Goal: Task Accomplishment & Management: Manage account settings

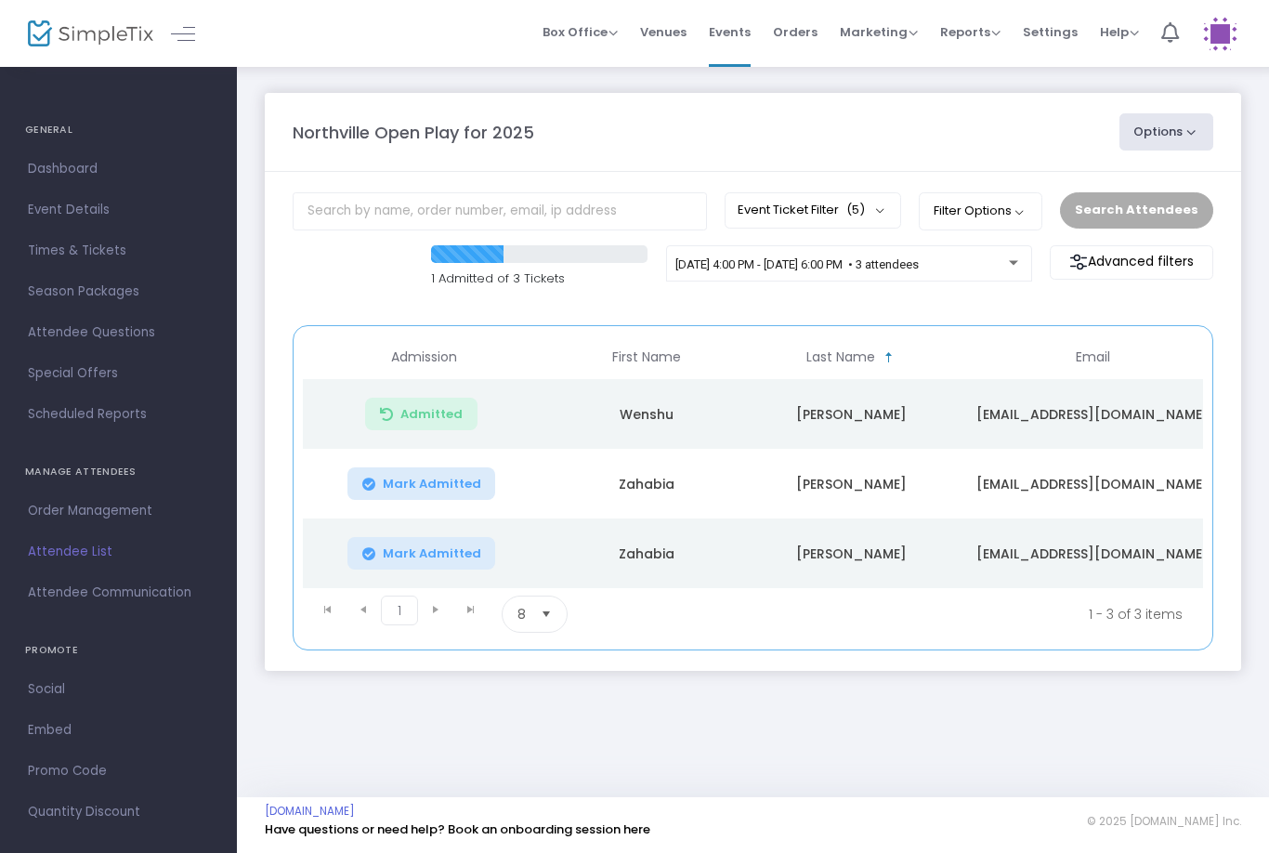
click at [923, 252] on div "[DATE] 4:00 PM - [DATE] 6:00 PM • 3 attendees" at bounding box center [849, 263] width 366 height 37
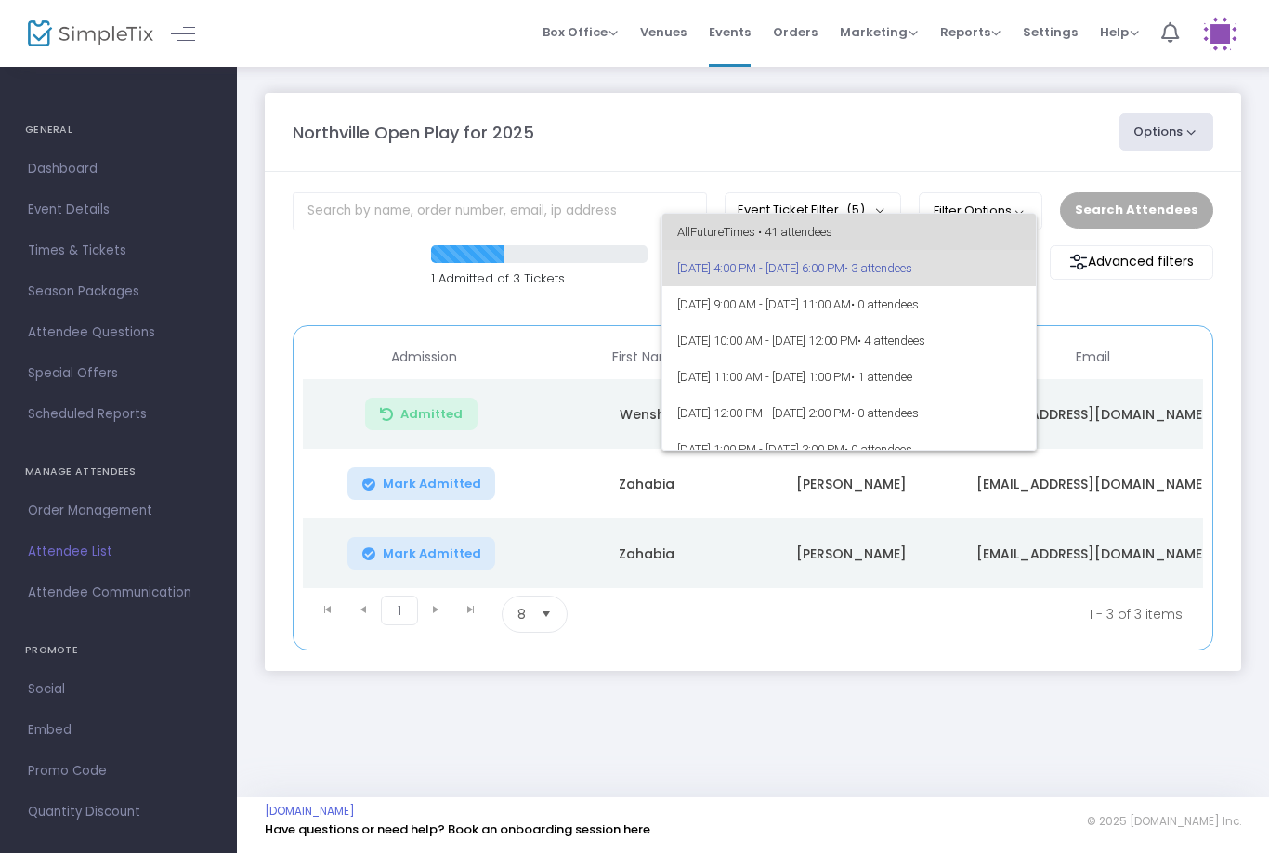
click at [774, 223] on span "All Future Times • 41 attendees" at bounding box center [849, 232] width 345 height 36
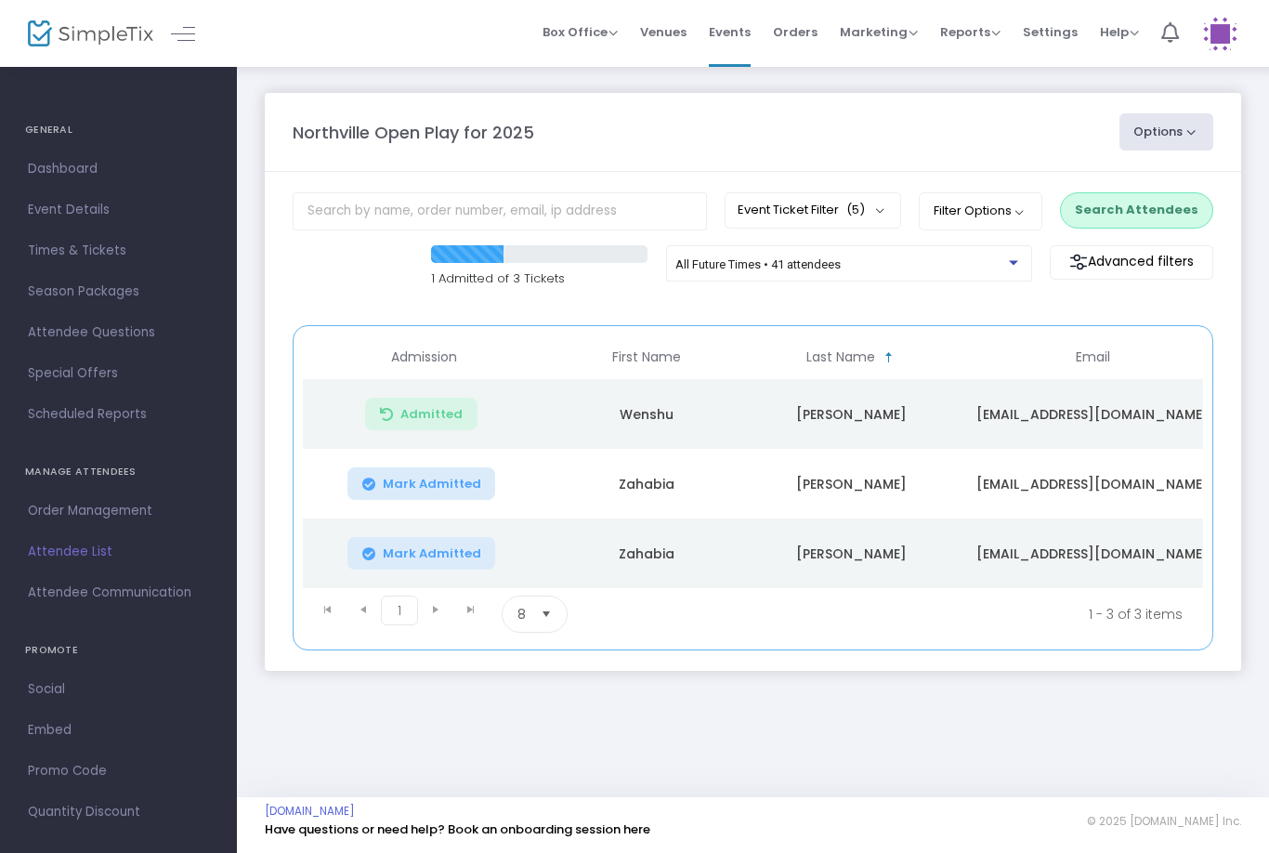
click at [894, 270] on div "All Future Times • 41 attendees" at bounding box center [843, 265] width 334 height 14
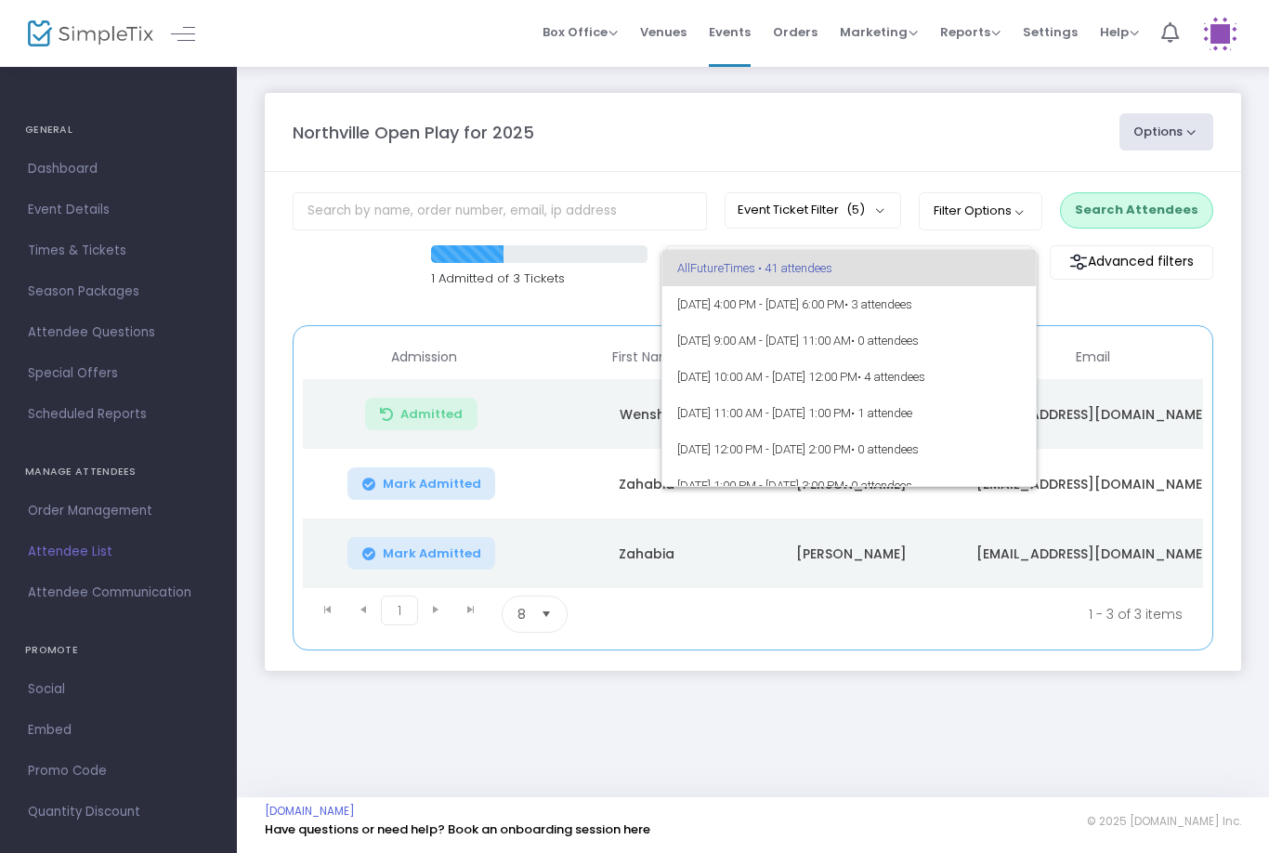
click at [1147, 193] on div at bounding box center [634, 426] width 1269 height 853
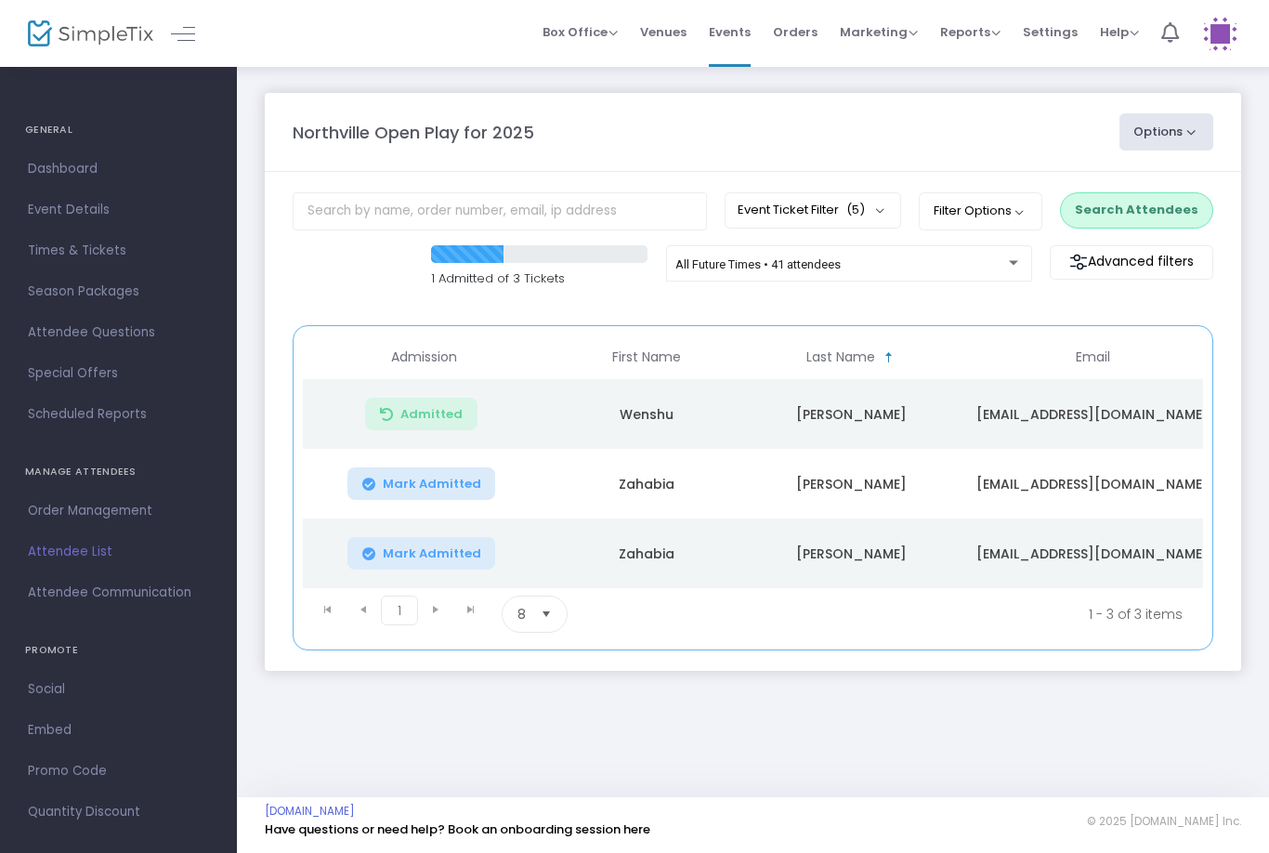
click at [1148, 210] on button "Search Attendees" at bounding box center [1136, 209] width 153 height 35
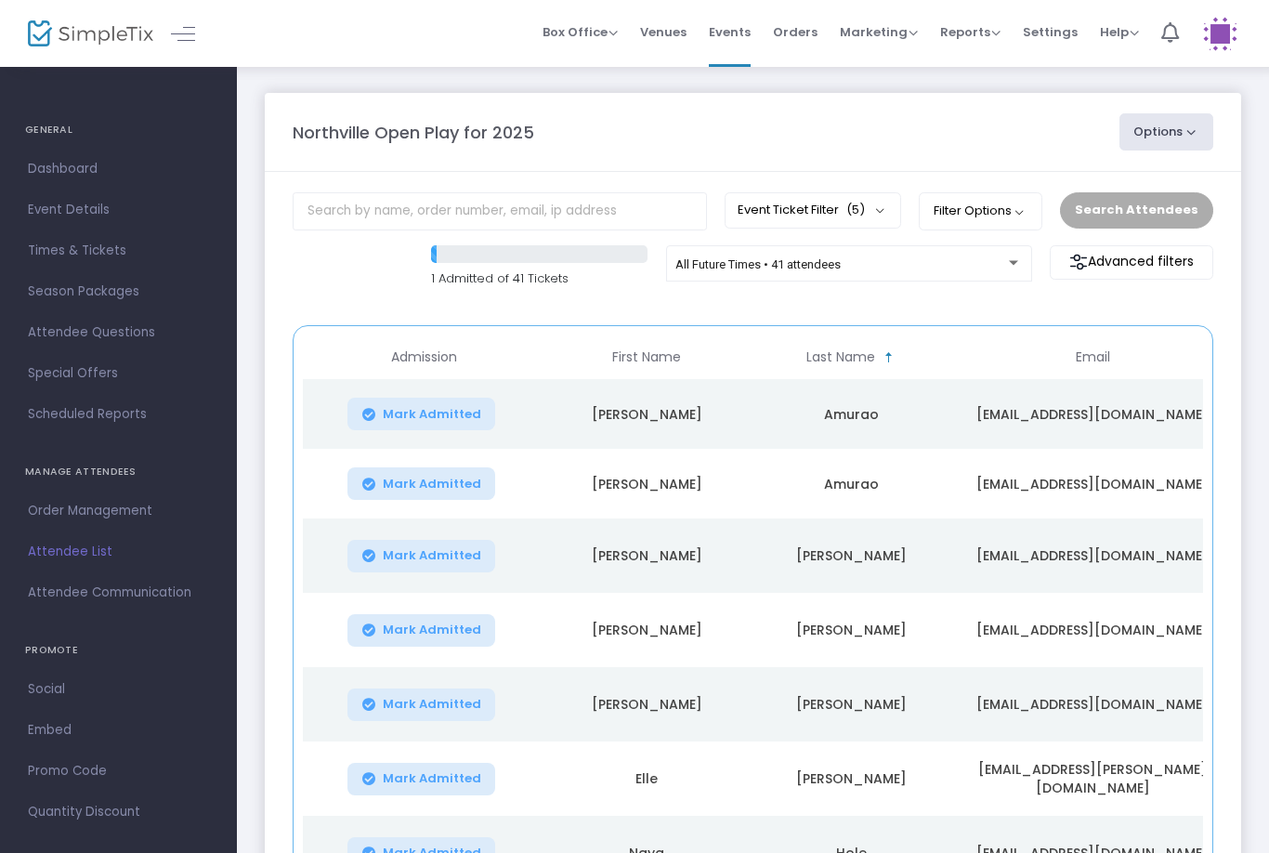
click at [886, 272] on div "All Future Times • 41 attendees" at bounding box center [843, 265] width 334 height 14
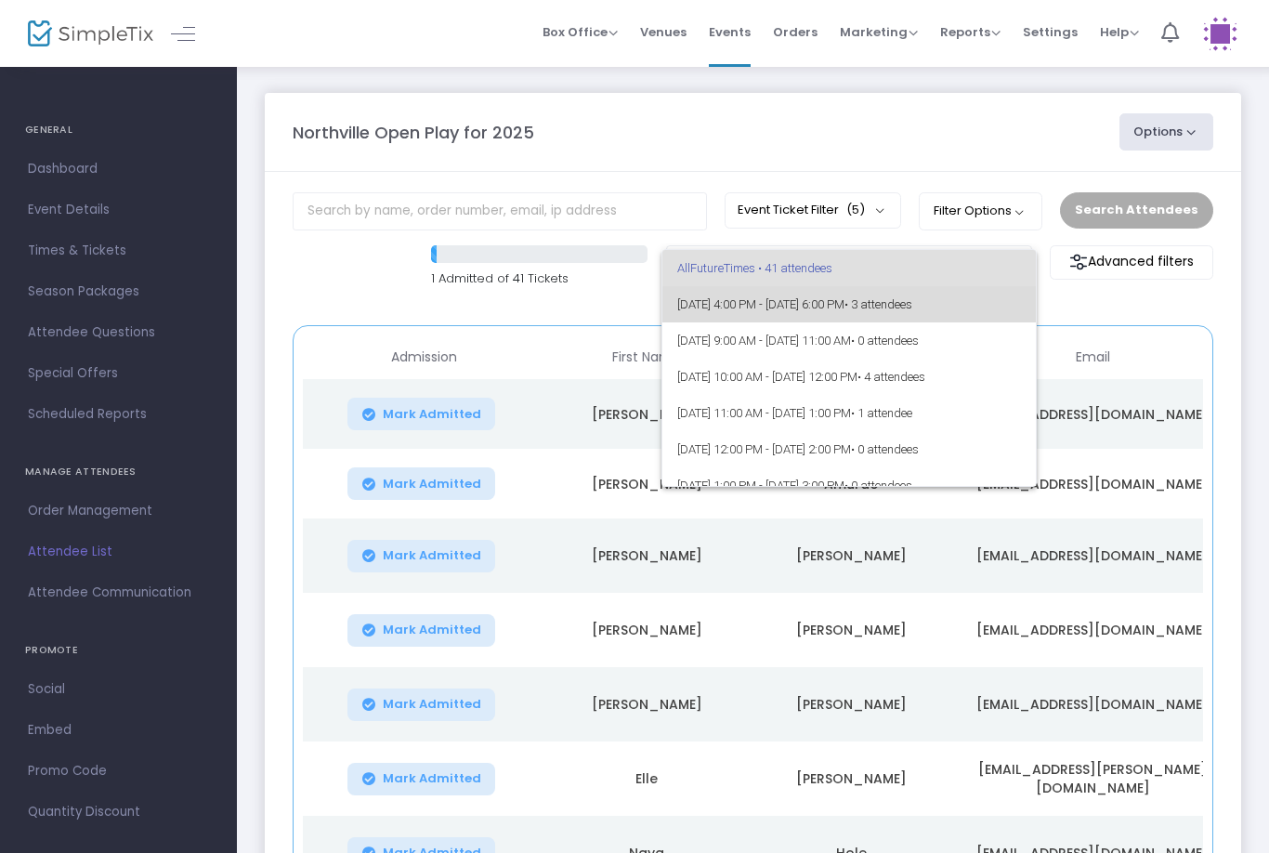
click at [883, 311] on span "[DATE] 4:00 PM - [DATE] 6:00 PM • 3 attendees" at bounding box center [849, 304] width 345 height 36
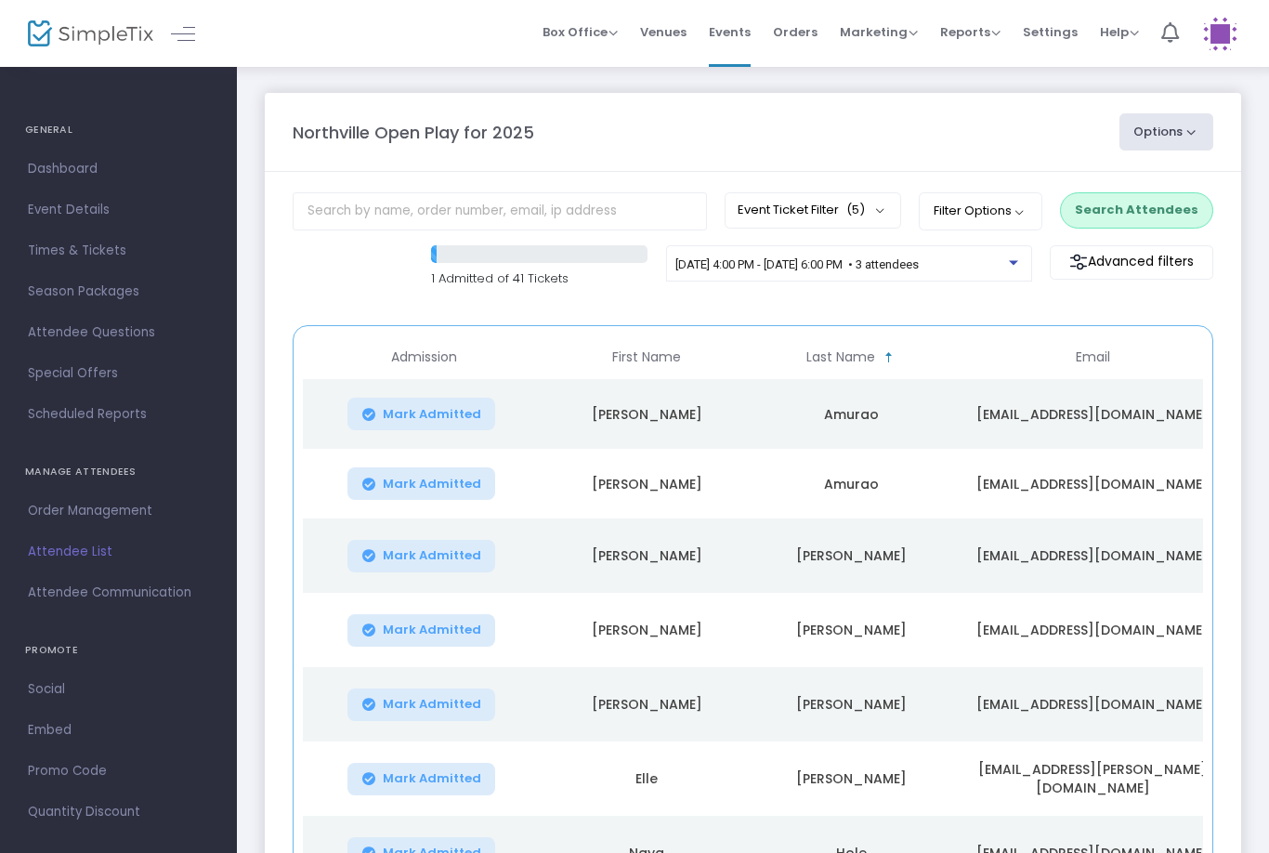
click at [1141, 200] on button "Search Attendees" at bounding box center [1136, 209] width 153 height 35
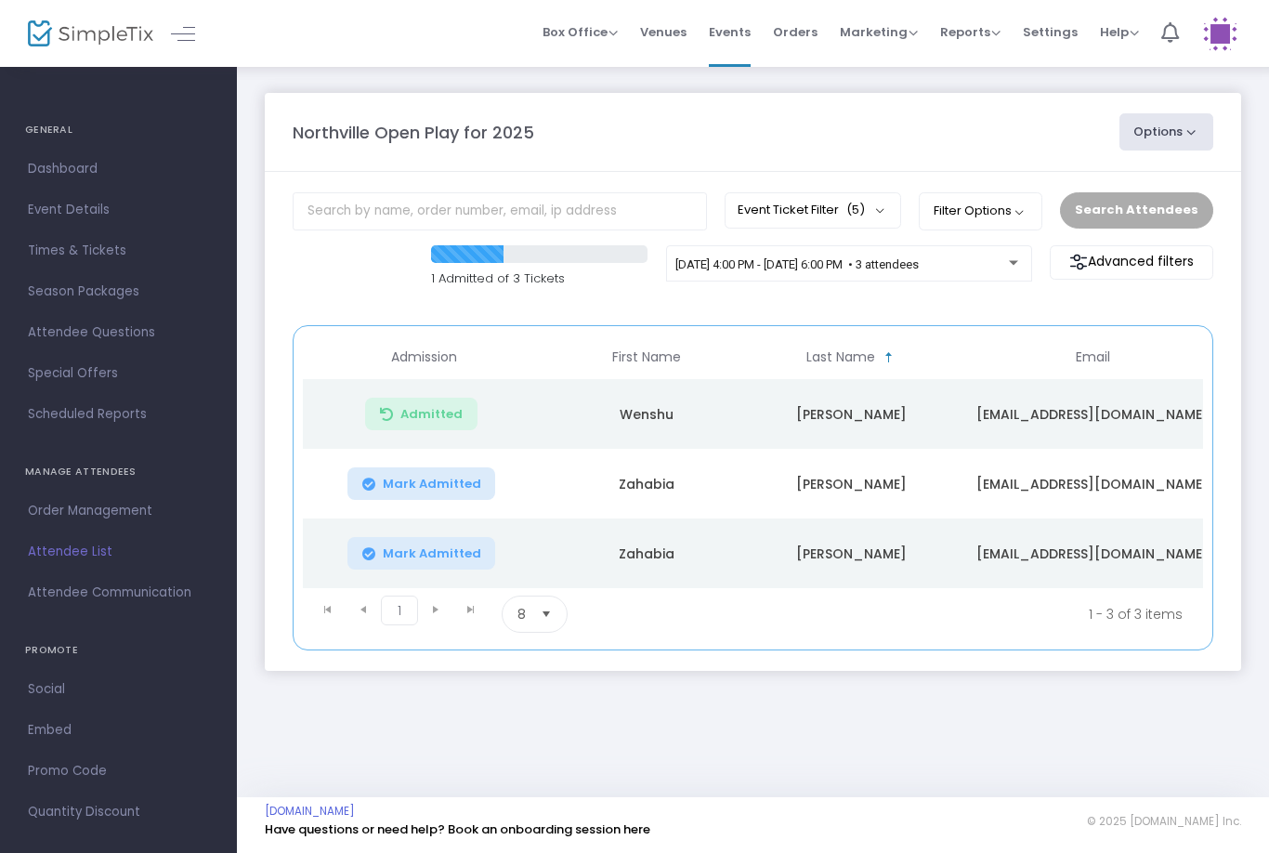
click at [1167, 128] on button "Options" at bounding box center [1167, 131] width 95 height 37
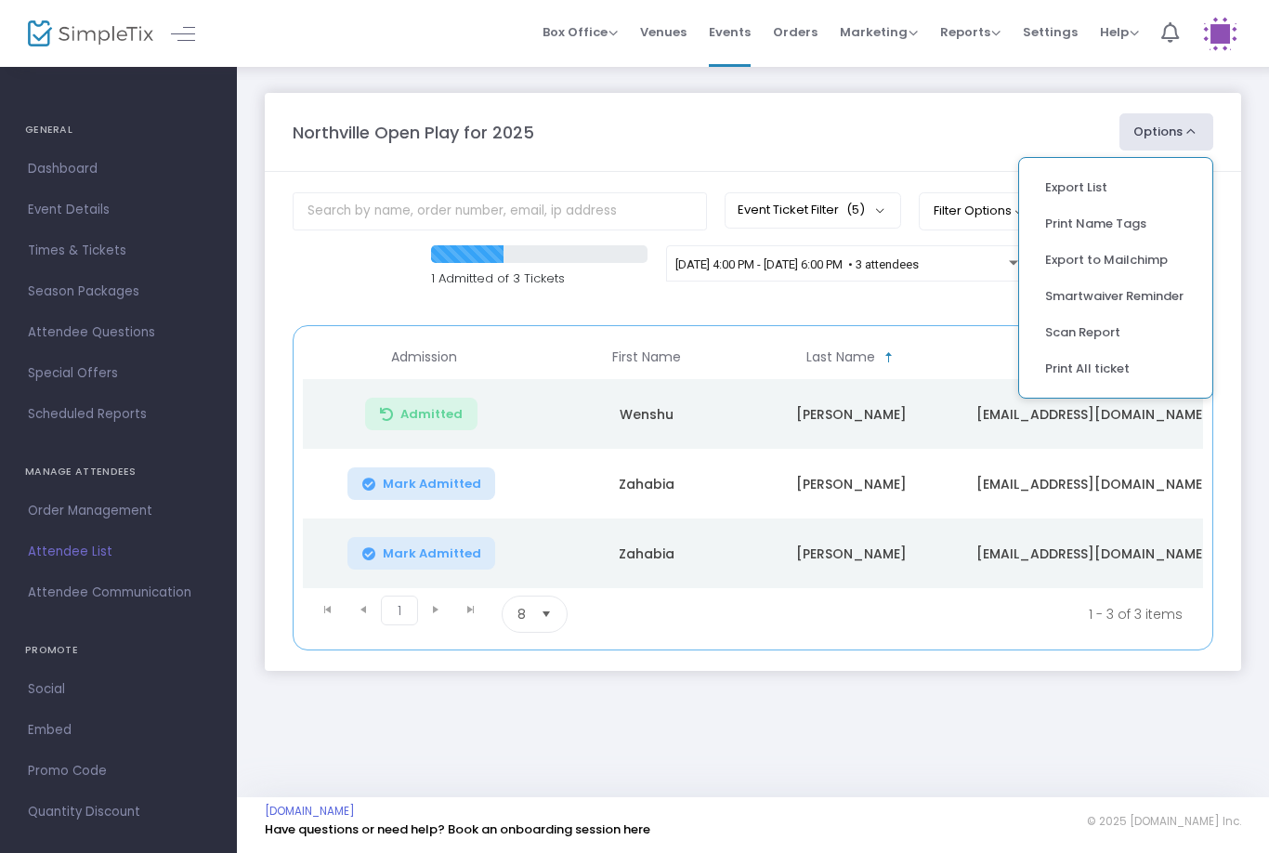
click at [1173, 124] on button "Options" at bounding box center [1167, 131] width 95 height 37
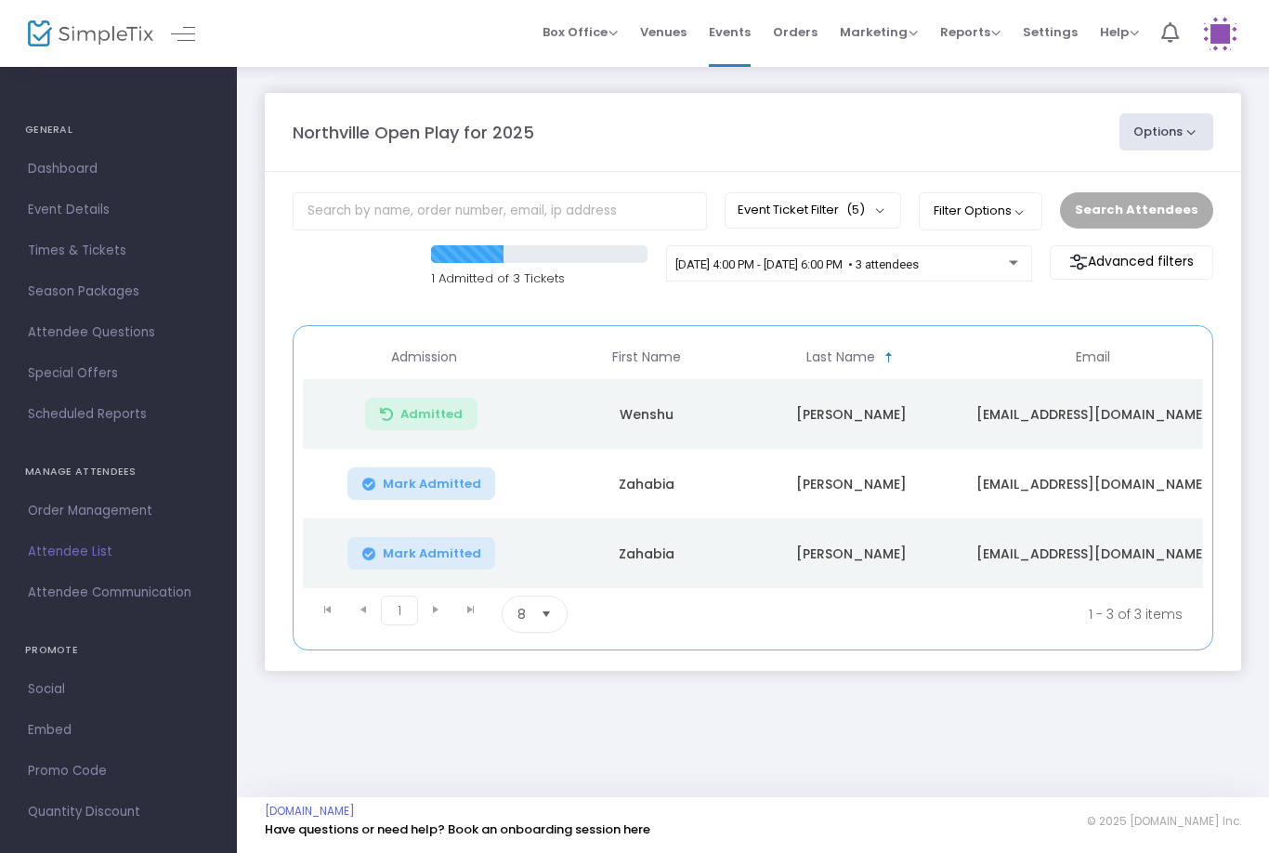
click at [1189, 127] on button "Options" at bounding box center [1167, 131] width 95 height 37
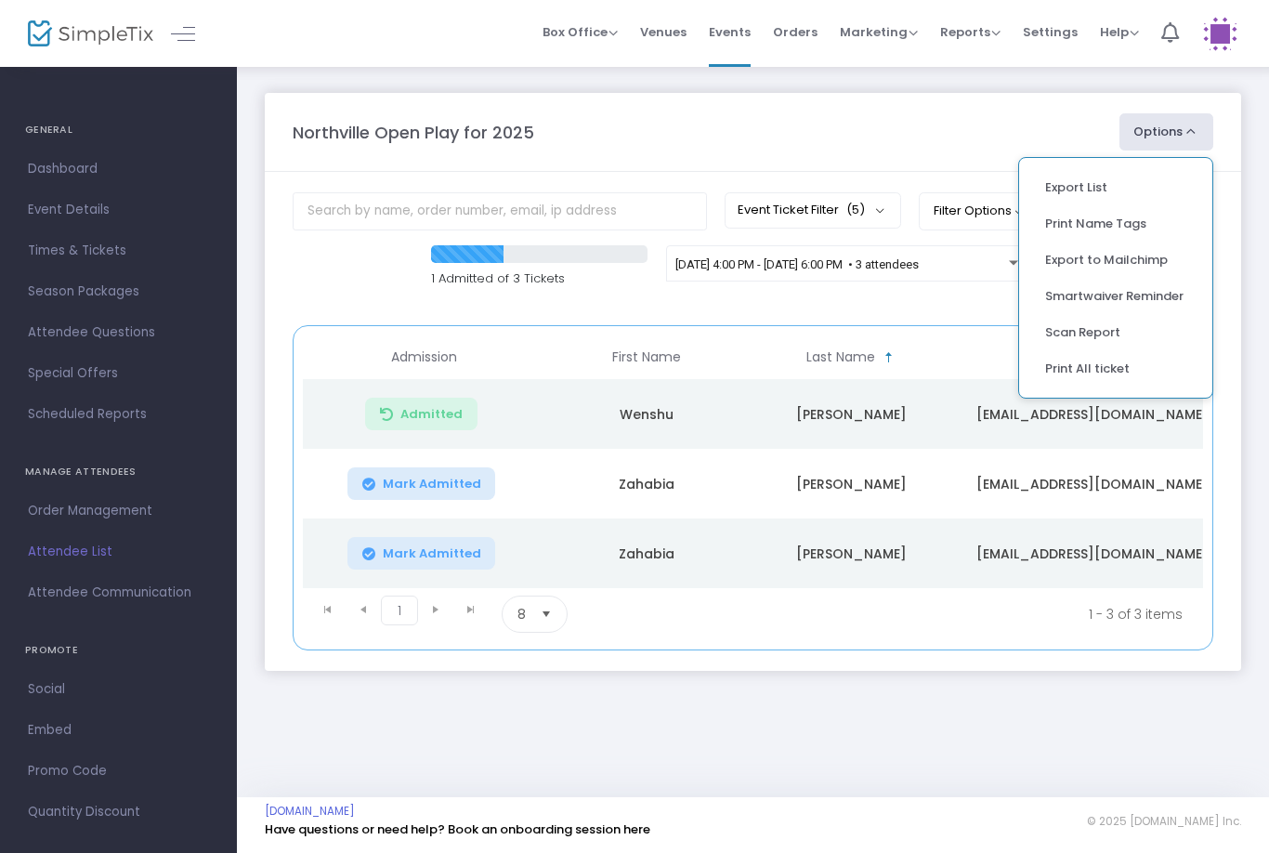
click at [1185, 125] on button "Options" at bounding box center [1167, 131] width 95 height 37
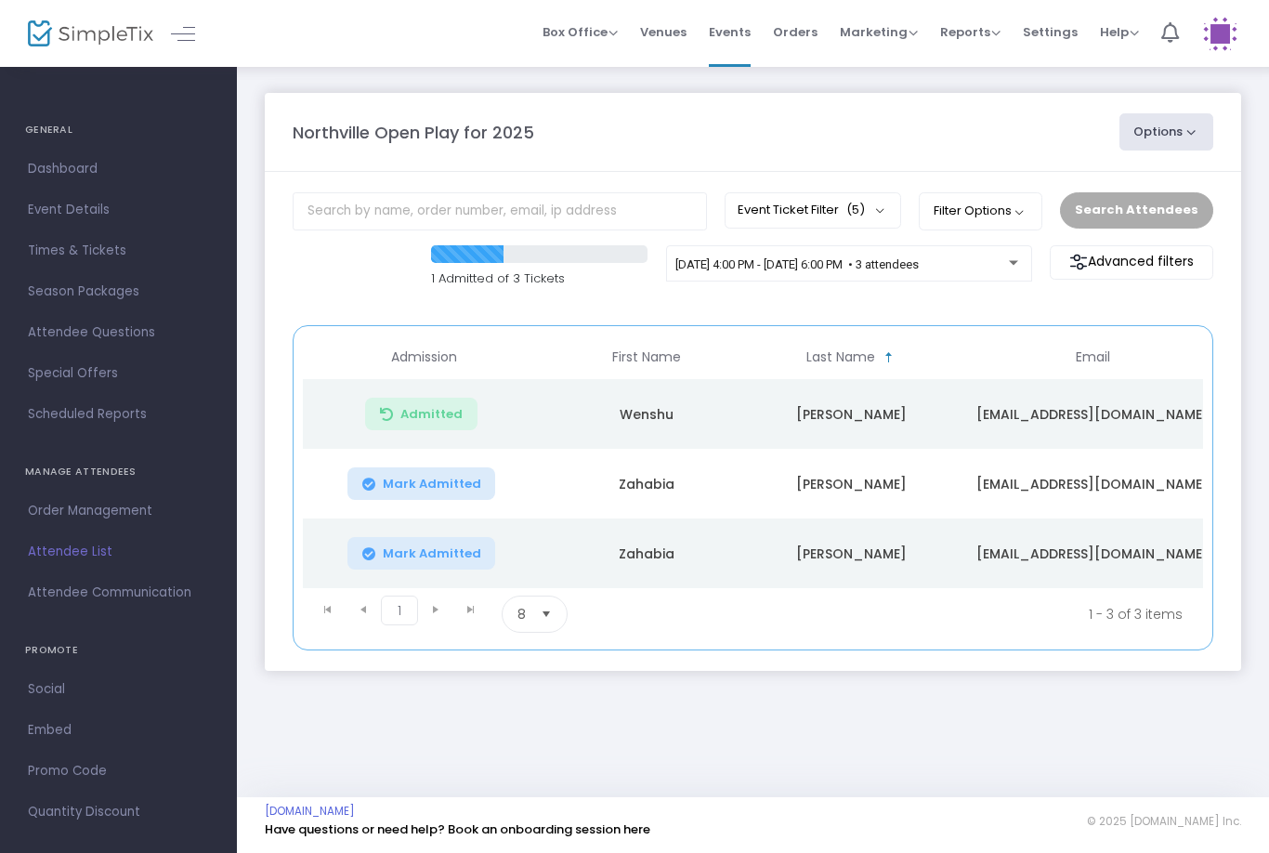
click at [1185, 125] on button "Options" at bounding box center [1167, 131] width 95 height 37
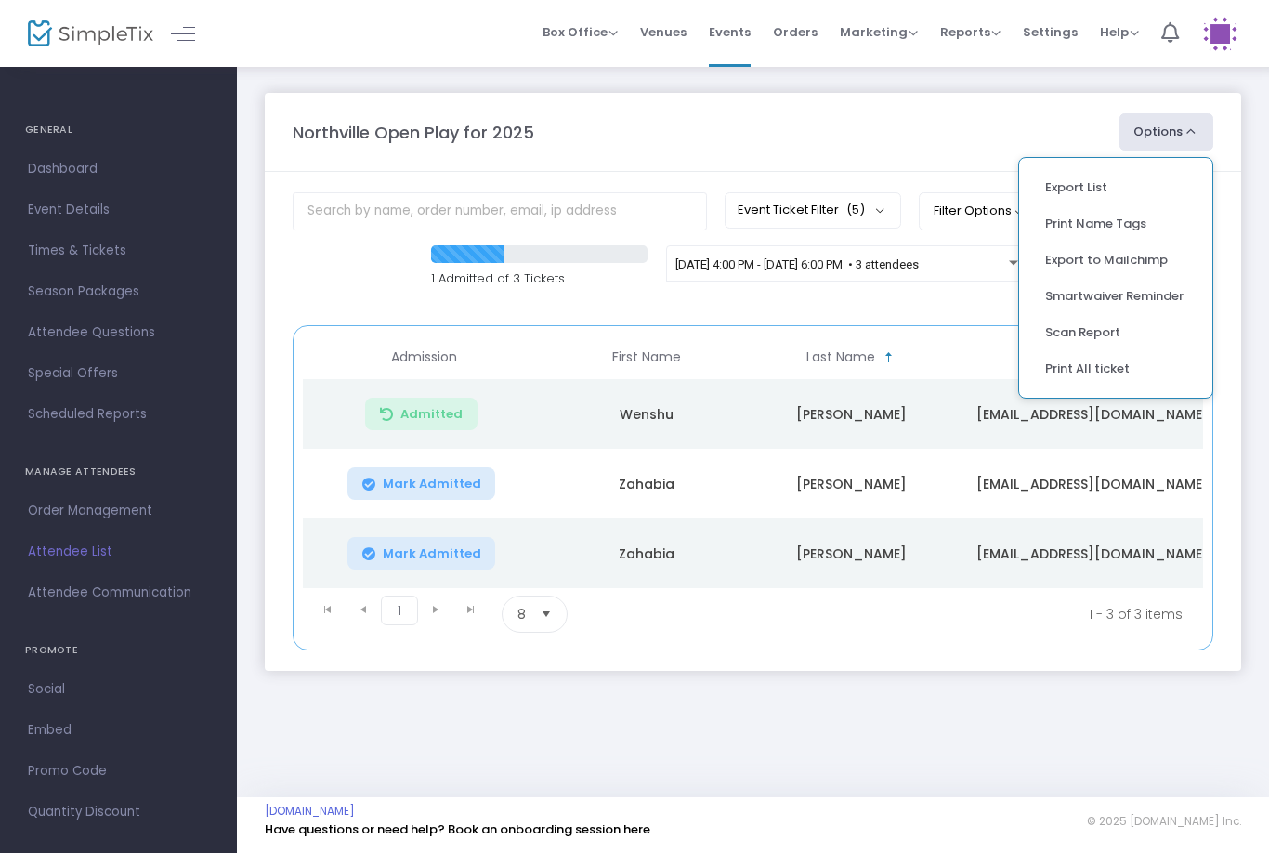
click at [1159, 109] on m-panel-header "Northville Open Play for 2025 Options Export List Print Name Tags Export to Mai…" at bounding box center [753, 132] width 977 height 79
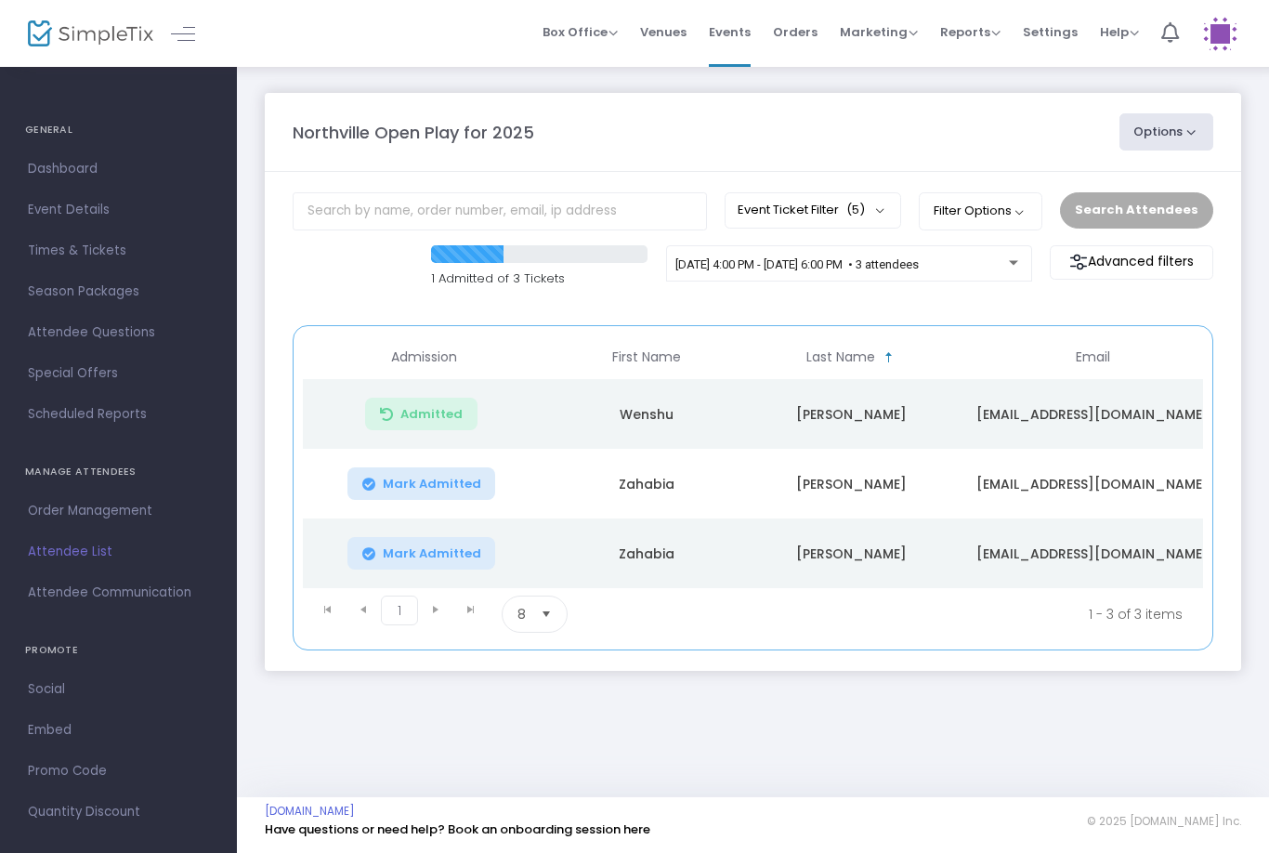
click at [887, 262] on span "[DATE] 4:00 PM - [DATE] 6:00 PM • 3 attendees" at bounding box center [797, 264] width 243 height 14
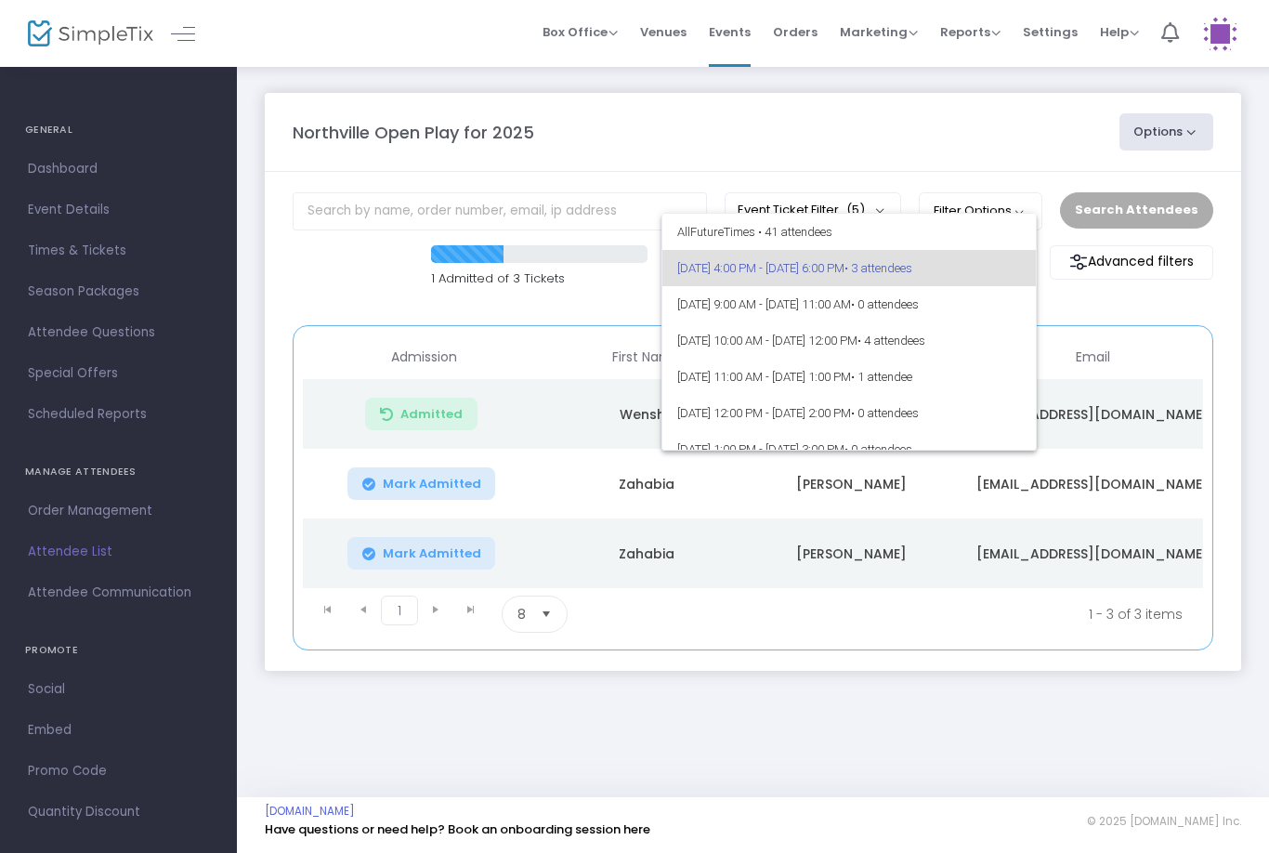
click at [1167, 371] on div at bounding box center [634, 426] width 1269 height 853
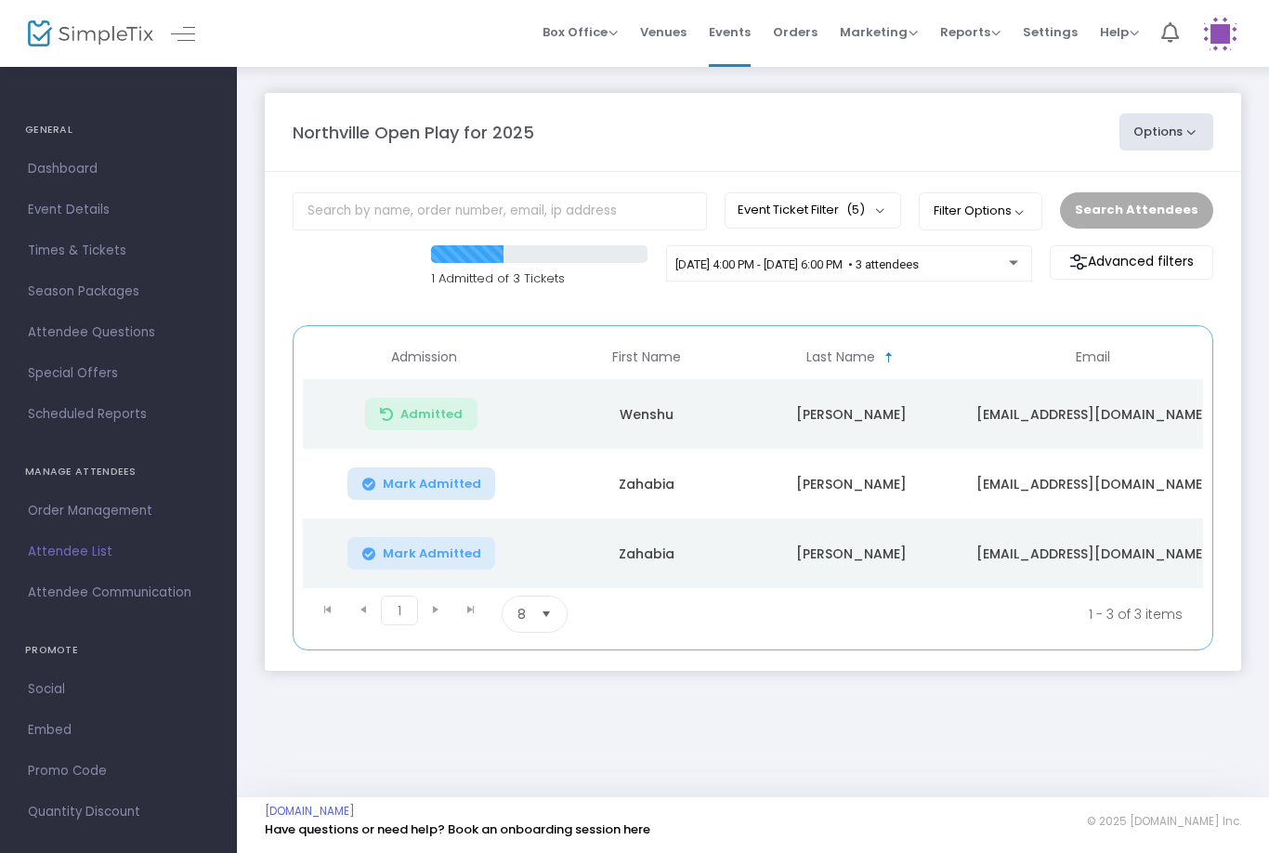
click at [751, 37] on span "Events" at bounding box center [730, 31] width 42 height 47
